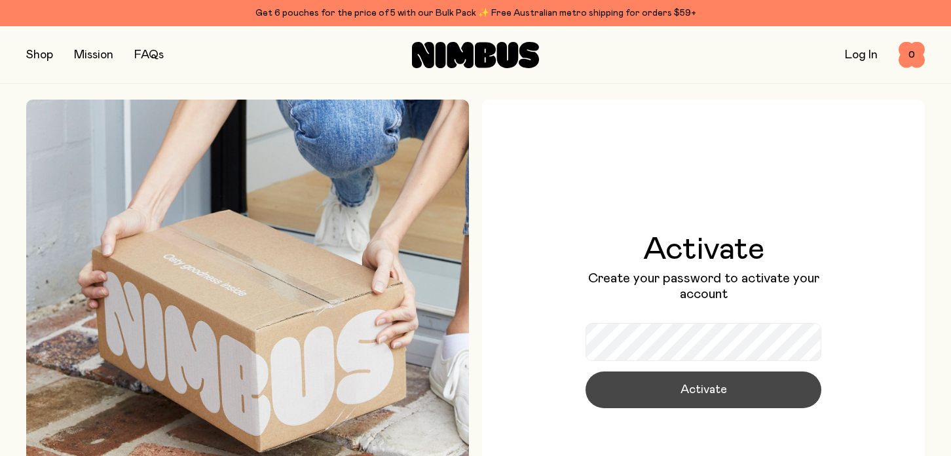
click at [714, 393] on span "Activate" at bounding box center [704, 390] width 47 height 18
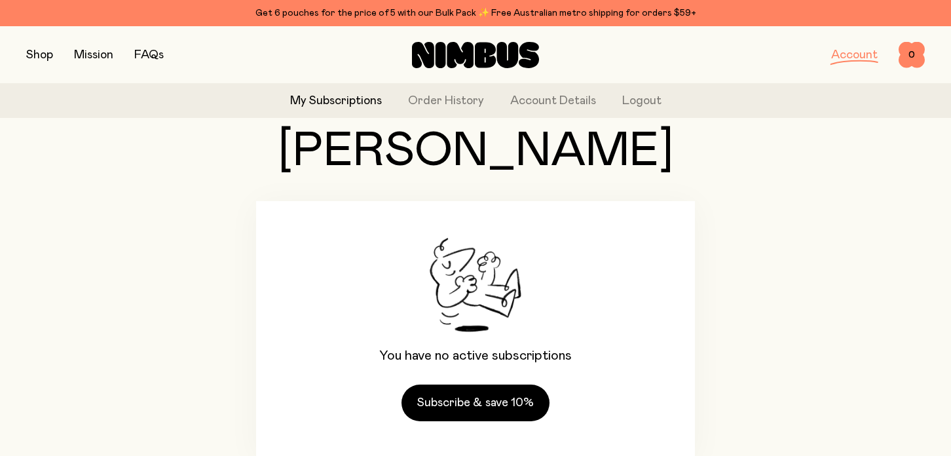
scroll to position [107, 0]
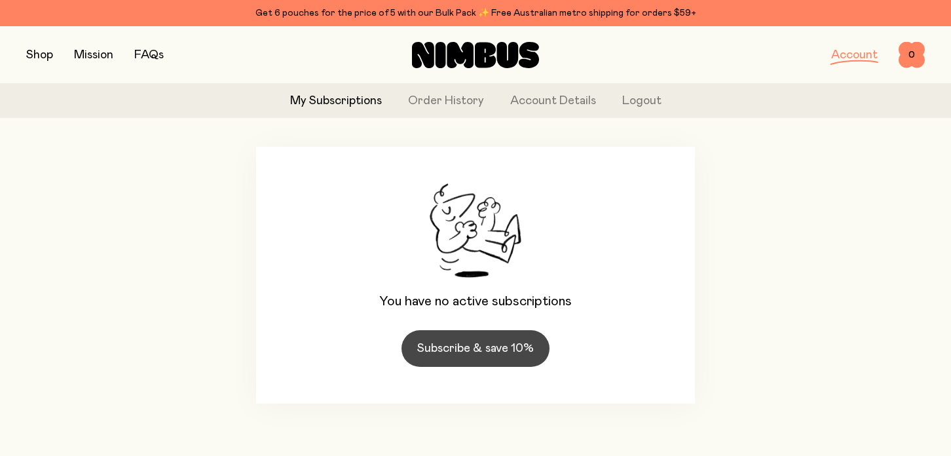
click at [470, 347] on link "Subscribe & save 10%" at bounding box center [476, 348] width 148 height 37
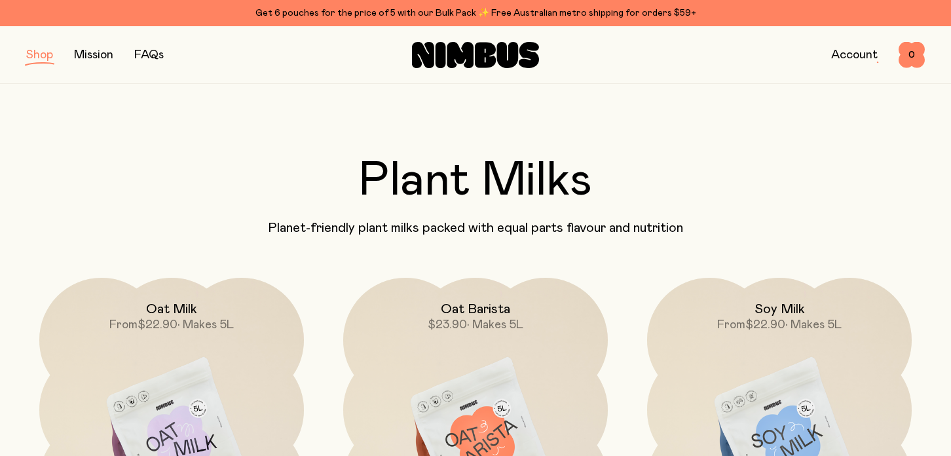
click at [43, 57] on button "button" at bounding box center [39, 55] width 27 height 18
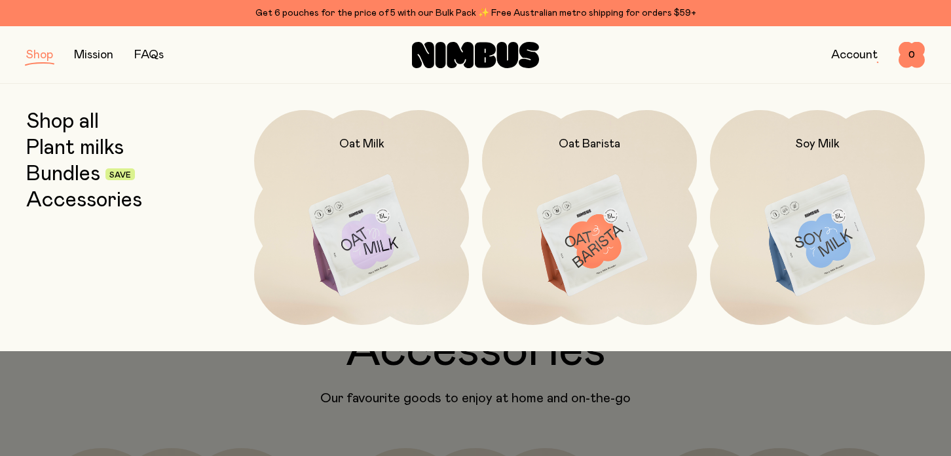
scroll to position [1638, 0]
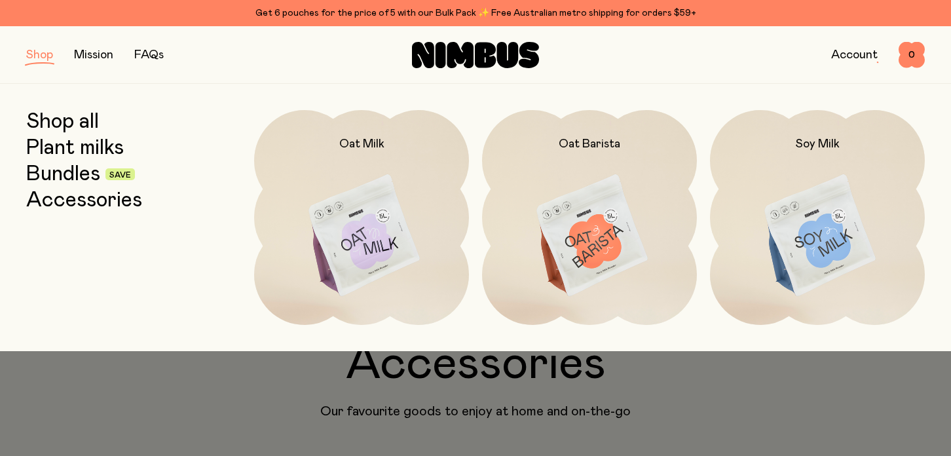
click at [96, 54] on link "Mission" at bounding box center [93, 55] width 39 height 12
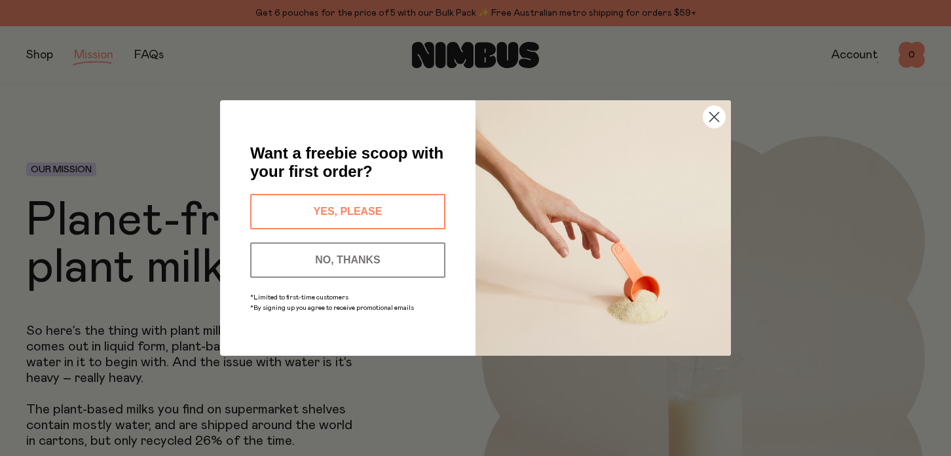
click at [412, 263] on button "NO, THANKS" at bounding box center [347, 259] width 195 height 35
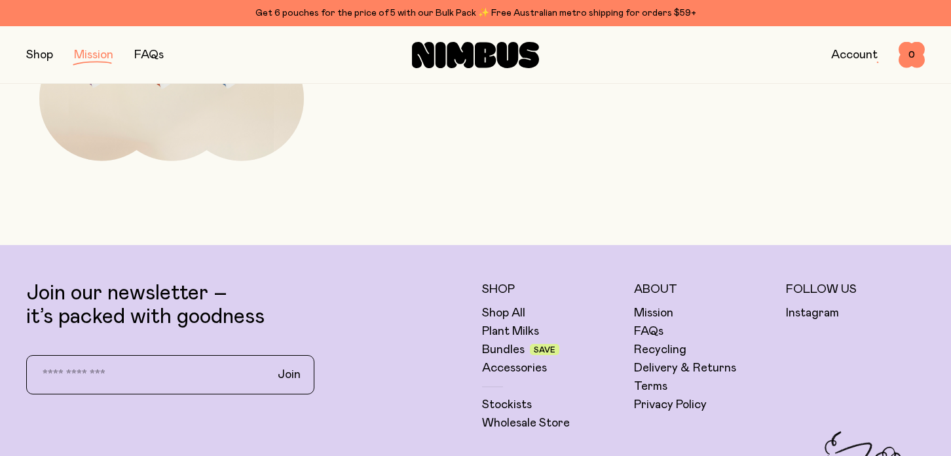
scroll to position [2529, 0]
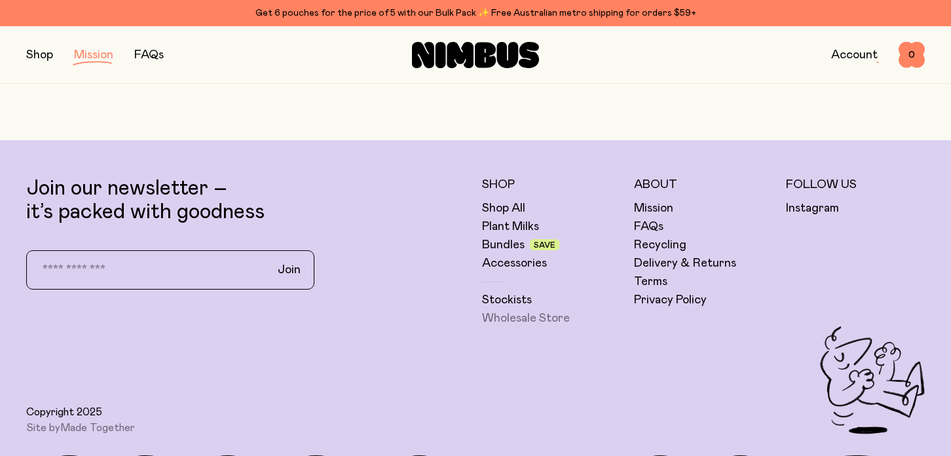
click at [518, 316] on link "Wholesale Store" at bounding box center [526, 319] width 88 height 16
